Goal: Find specific page/section: Find specific page/section

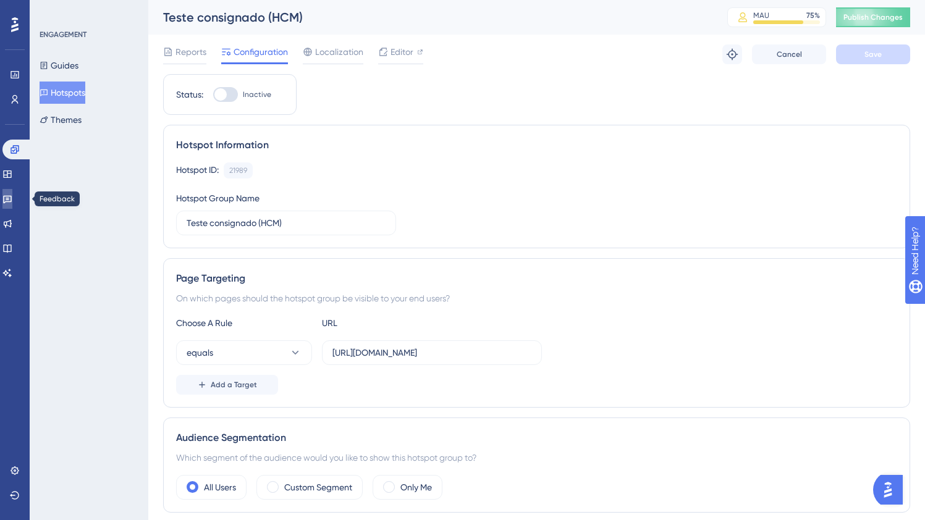
click at [12, 195] on icon at bounding box center [7, 199] width 10 height 10
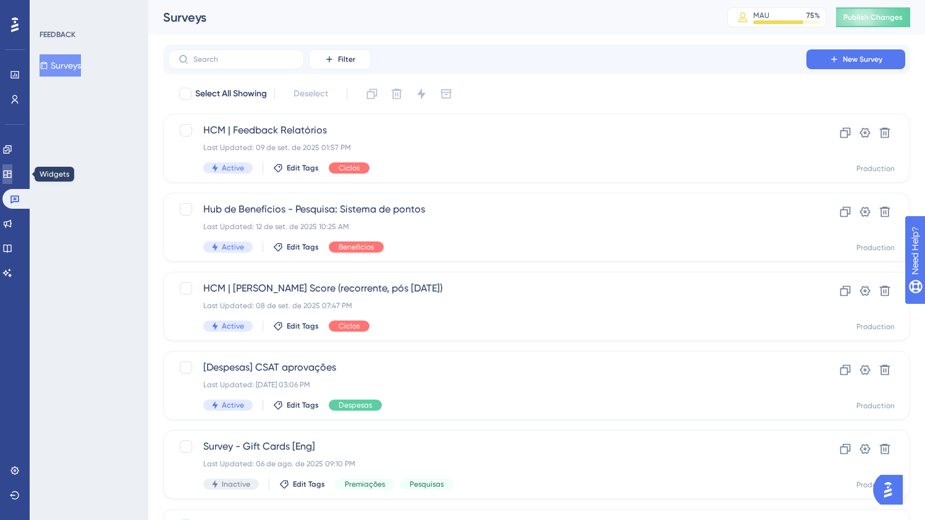
click at [10, 174] on icon at bounding box center [7, 174] width 10 height 10
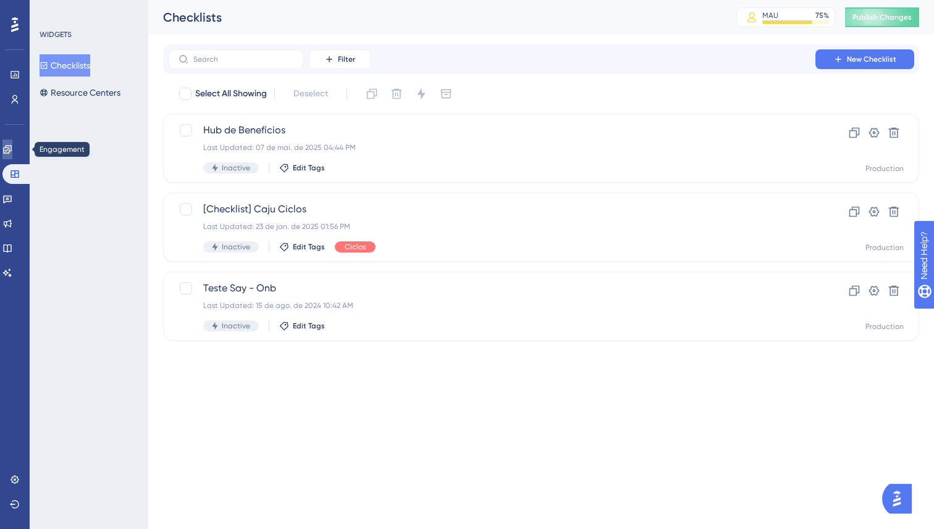
click at [9, 151] on icon at bounding box center [7, 150] width 10 height 10
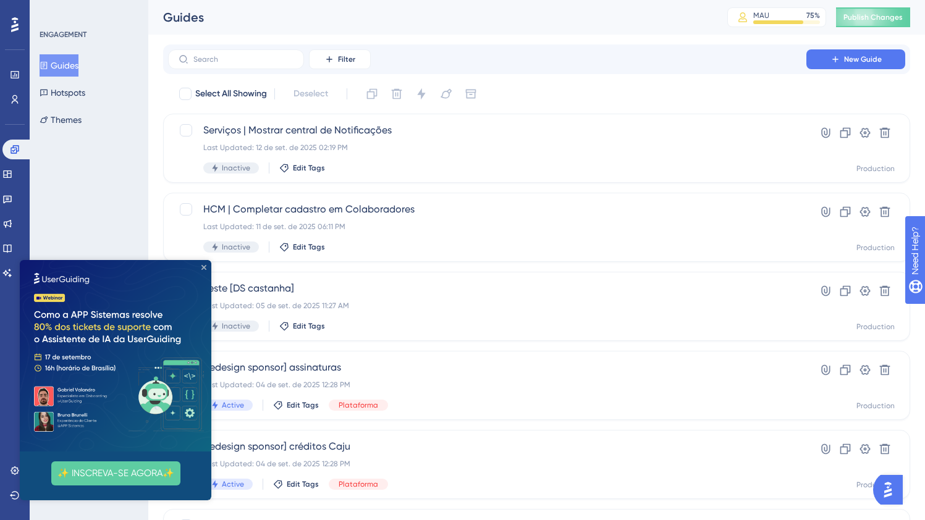
click at [206, 266] on div "✨ INSCREVA-SE AGORA✨" at bounding box center [116, 380] width 192 height 240
click at [203, 267] on icon "Close Preview" at bounding box center [203, 267] width 5 height 5
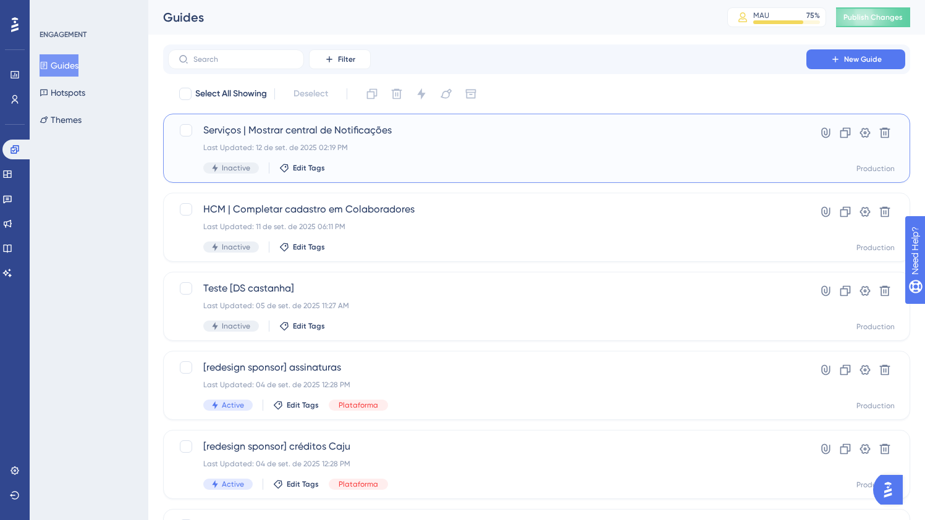
click at [486, 159] on div "Serviços | Mostrar central de Notificações Last Updated: [DATE] 02:19 PM Inacti…" at bounding box center [487, 148] width 568 height 51
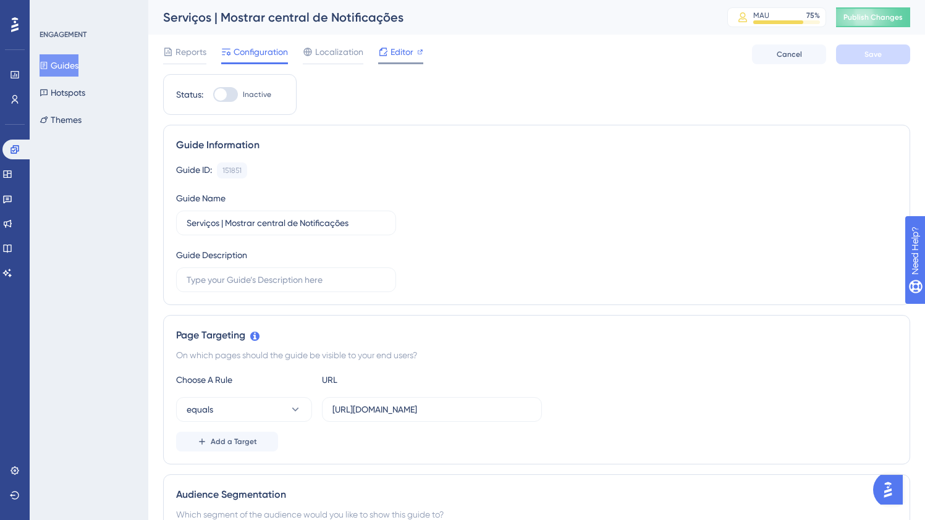
click at [402, 60] on div "Editor" at bounding box center [400, 54] width 45 height 20
